Goal: Task Accomplishment & Management: Use online tool/utility

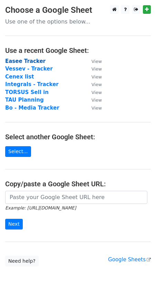
click at [13, 60] on strong "Easee Tracker" at bounding box center [25, 61] width 40 height 6
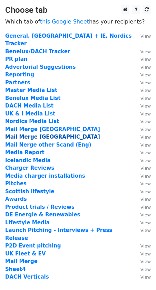
click at [23, 134] on strong "Mail Merge sweden" at bounding box center [52, 137] width 95 height 6
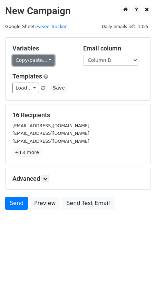
click at [25, 61] on link "Copy/paste..." at bounding box center [33, 60] width 42 height 11
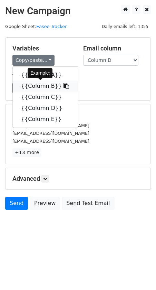
click at [34, 84] on link "{{Column B}}" at bounding box center [45, 85] width 65 height 11
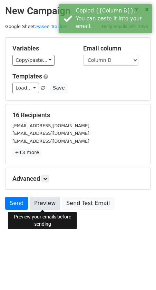
click at [37, 201] on link "Preview" at bounding box center [45, 202] width 30 height 13
